Goal: Task Accomplishment & Management: Use online tool/utility

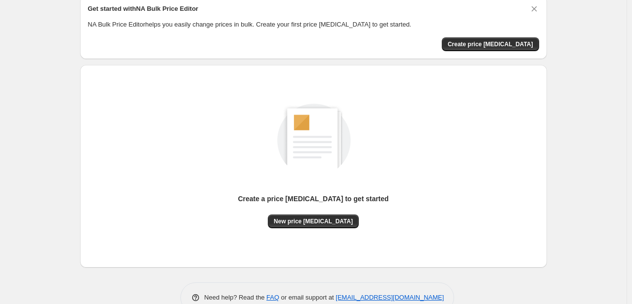
scroll to position [41, 0]
click at [327, 223] on span "New price [MEDICAL_DATA]" at bounding box center [313, 221] width 79 height 8
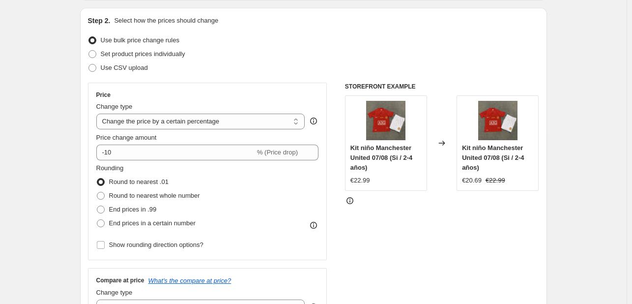
scroll to position [121, 0]
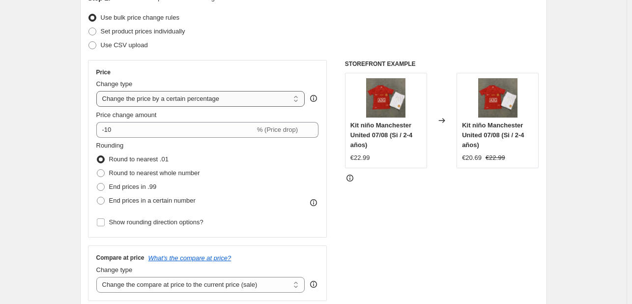
click at [266, 101] on select "Change the price to a certain amount Change the price by a certain amount Chang…" at bounding box center [200, 99] width 209 height 16
select select "by"
click at [98, 91] on select "Change the price to a certain amount Change the price by a certain amount Chang…" at bounding box center [200, 99] width 209 height 16
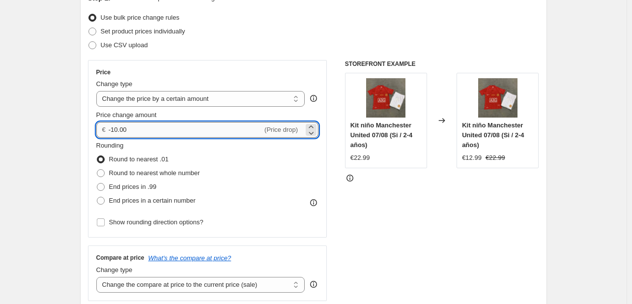
click at [138, 129] on input "-10.00" at bounding box center [186, 130] width 154 height 16
type input "-1"
type input "1.00"
click at [411, 220] on div "STOREFRONT EXAMPLE Kit niño Manchester United 07/08 (Si / 2-4 años) €22.99 Chan…" at bounding box center [442, 180] width 194 height 241
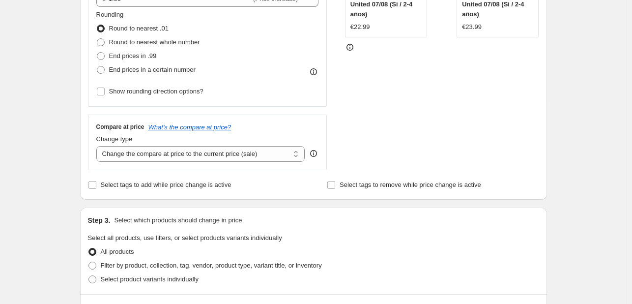
scroll to position [253, 0]
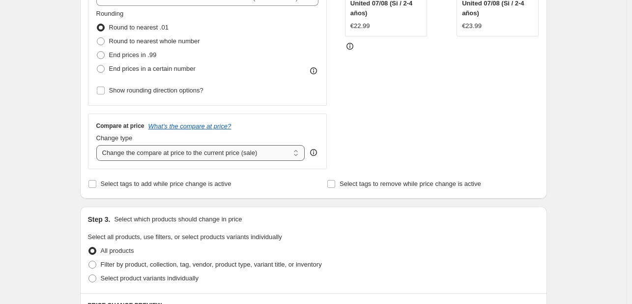
click at [214, 154] on select "Change the compare at price to the current price (sale) Change the compare at p…" at bounding box center [200, 153] width 209 height 16
select select "remove"
click at [98, 145] on select "Change the compare at price to the current price (sale) Change the compare at p…" at bounding box center [200, 153] width 209 height 16
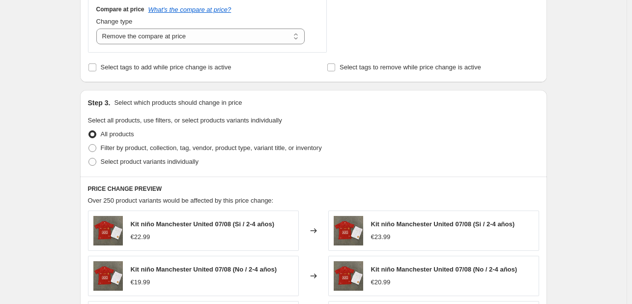
scroll to position [369, 0]
click at [93, 160] on span at bounding box center [92, 162] width 8 height 8
click at [89, 159] on input "Select product variants individually" at bounding box center [88, 158] width 0 height 0
radio input "true"
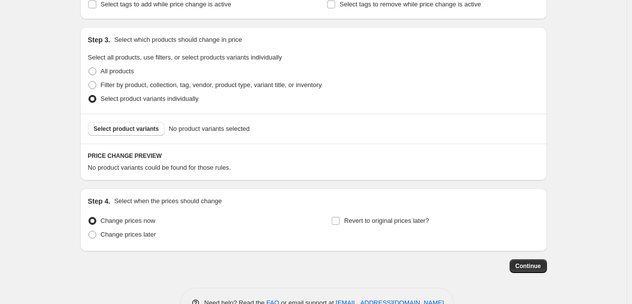
scroll to position [432, 0]
click at [132, 126] on span "Select product variants" at bounding box center [126, 129] width 65 height 8
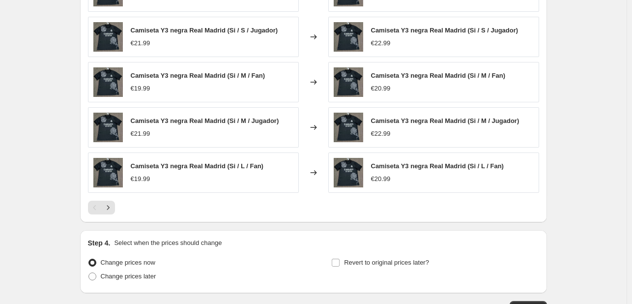
scroll to position [708, 0]
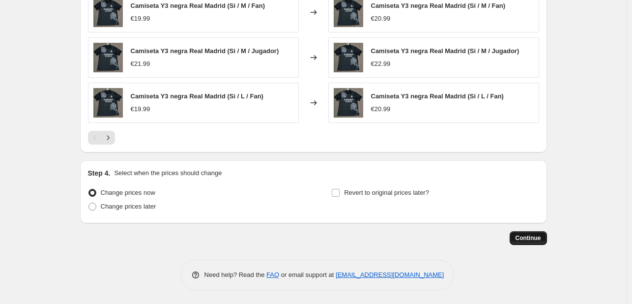
click at [527, 234] on span "Continue" at bounding box center [529, 238] width 26 height 8
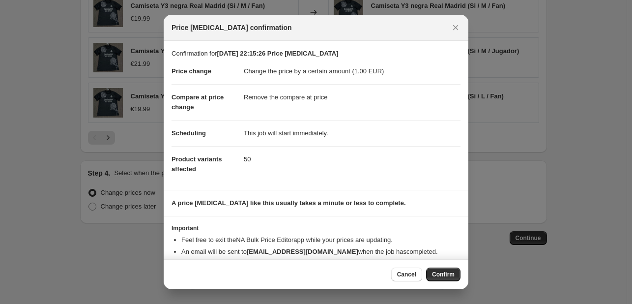
scroll to position [19, 0]
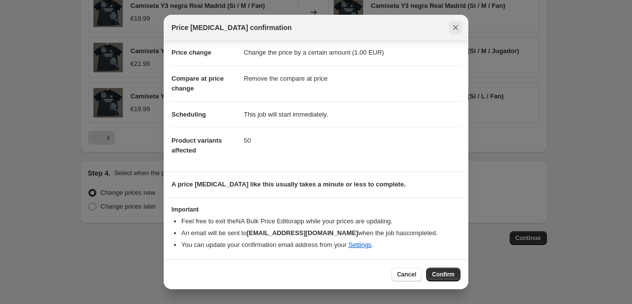
click at [458, 24] on icon "Close" at bounding box center [456, 28] width 10 height 10
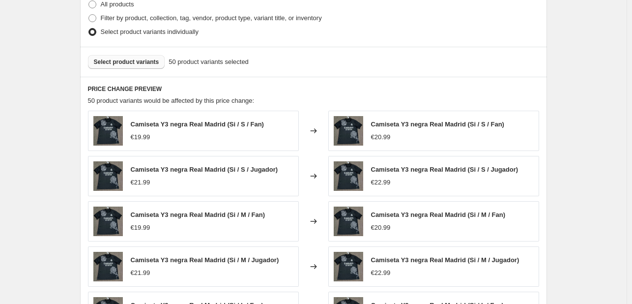
scroll to position [473, 0]
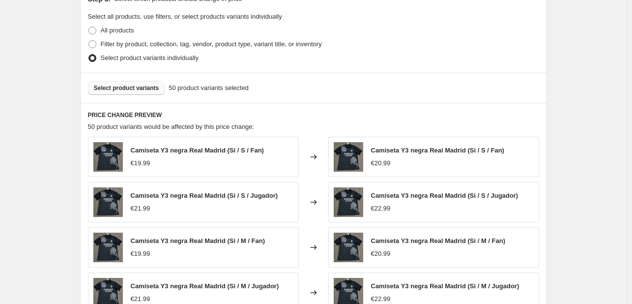
click at [141, 87] on span "Select product variants" at bounding box center [126, 88] width 65 height 8
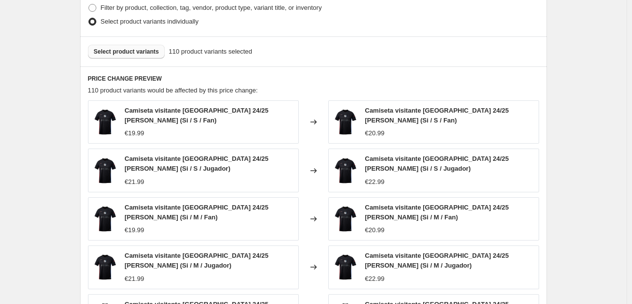
scroll to position [507, 0]
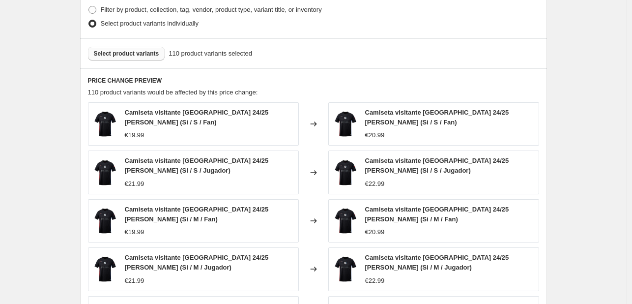
click at [140, 58] on button "Select product variants" at bounding box center [126, 54] width 77 height 14
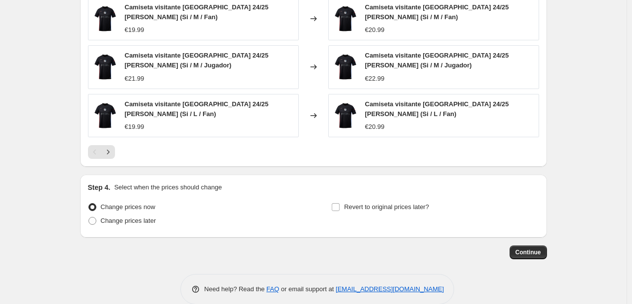
scroll to position [724, 0]
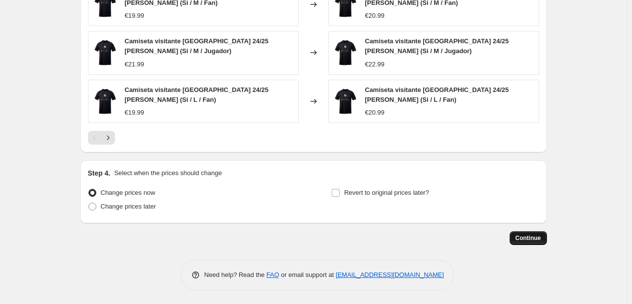
click at [527, 237] on span "Continue" at bounding box center [529, 238] width 26 height 8
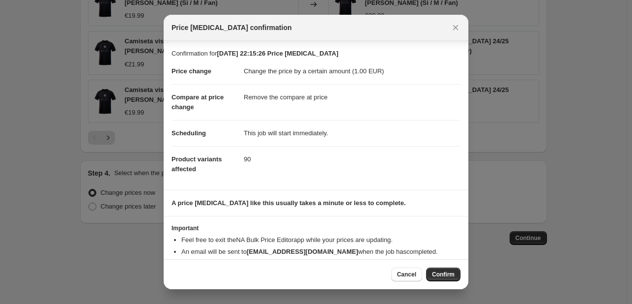
scroll to position [19, 0]
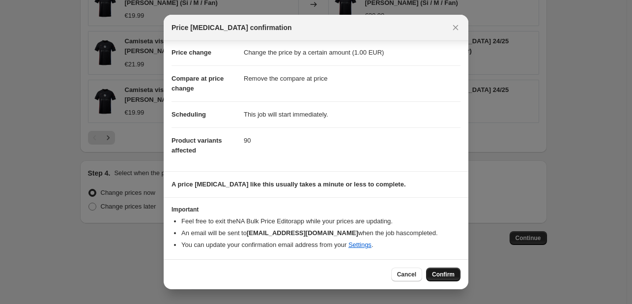
click at [451, 271] on span "Confirm" at bounding box center [443, 274] width 23 height 8
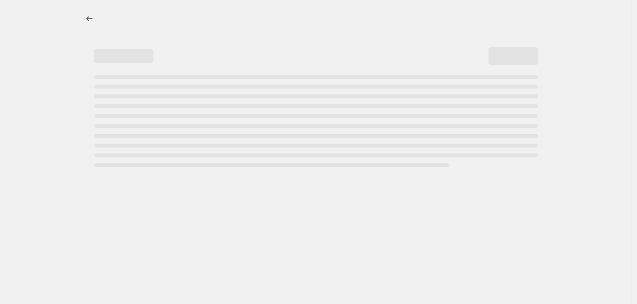
select select "by"
select select "remove"
